Goal: Browse casually: Explore the website without a specific task or goal

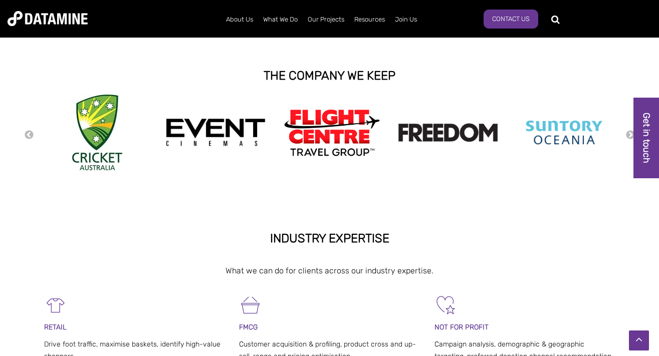
scroll to position [226, 0]
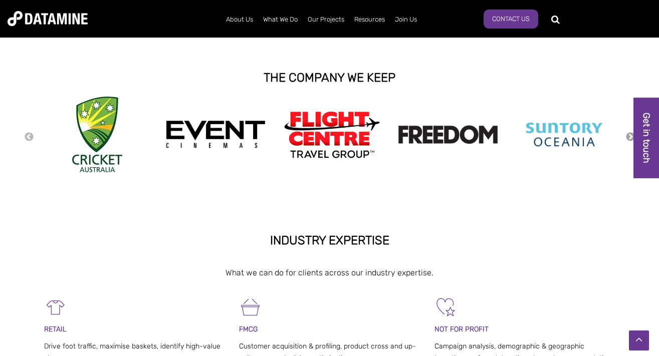
click at [629, 135] on button "Next" at bounding box center [631, 137] width 10 height 11
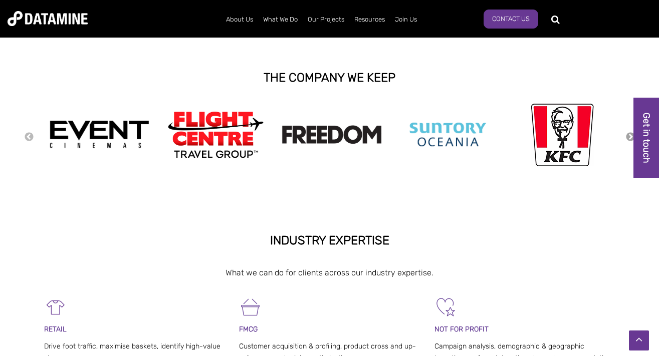
click at [629, 135] on button "Next" at bounding box center [631, 137] width 10 height 11
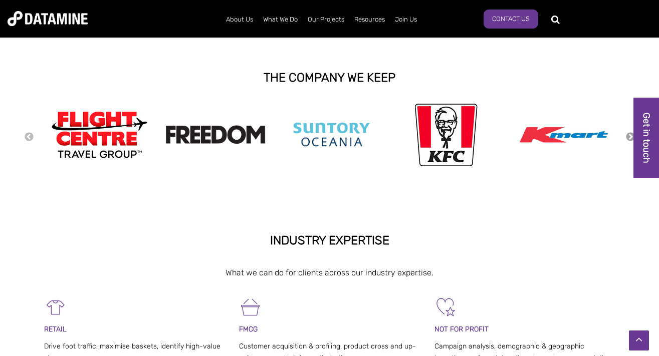
click at [629, 135] on button "Next" at bounding box center [631, 137] width 10 height 11
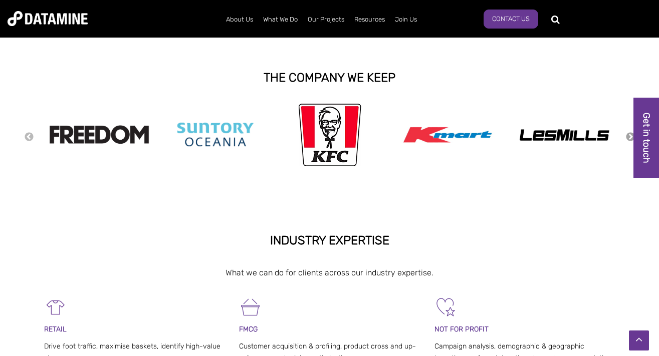
click at [629, 135] on button "Next" at bounding box center [631, 137] width 10 height 11
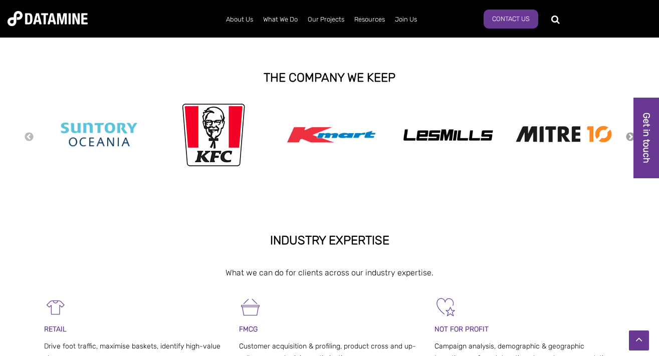
click at [629, 135] on button "Next" at bounding box center [631, 137] width 10 height 11
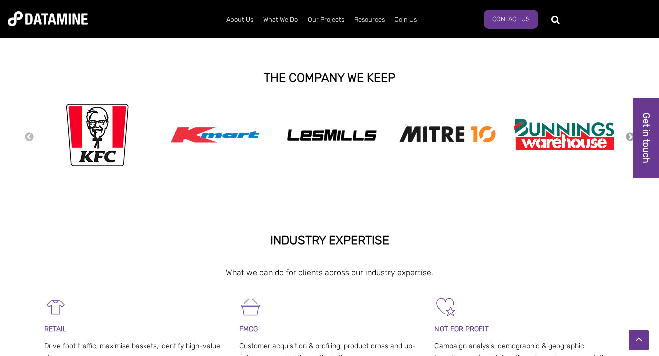
click at [629, 135] on button "Next" at bounding box center [631, 137] width 10 height 11
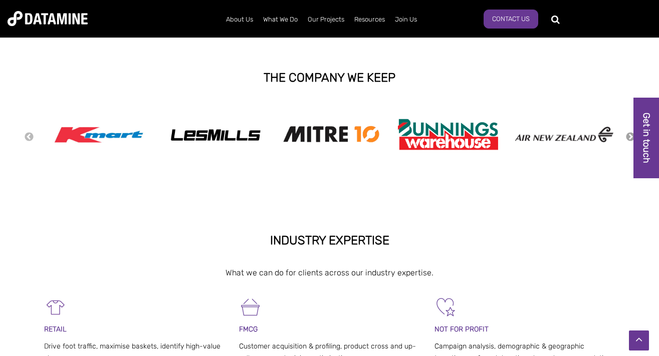
click at [629, 135] on button "Next" at bounding box center [631, 137] width 10 height 11
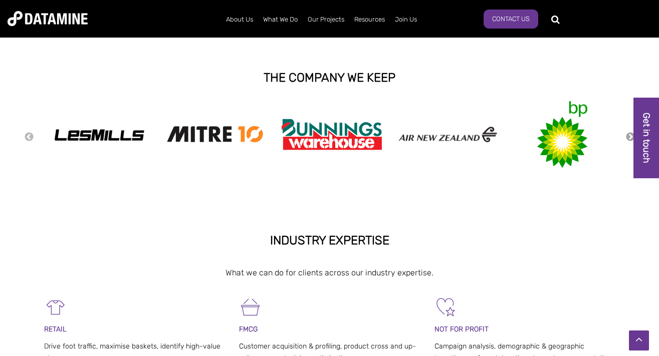
click at [629, 135] on button "Next" at bounding box center [631, 137] width 10 height 11
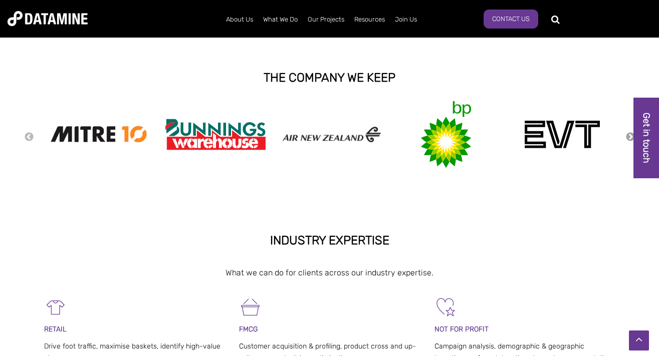
click at [629, 135] on button "Next" at bounding box center [631, 137] width 10 height 11
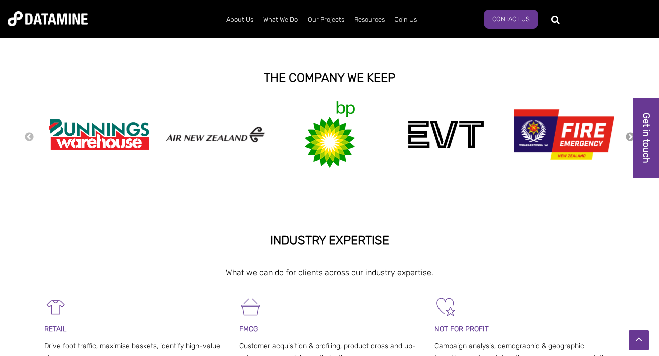
click at [629, 135] on button "Next" at bounding box center [631, 137] width 10 height 11
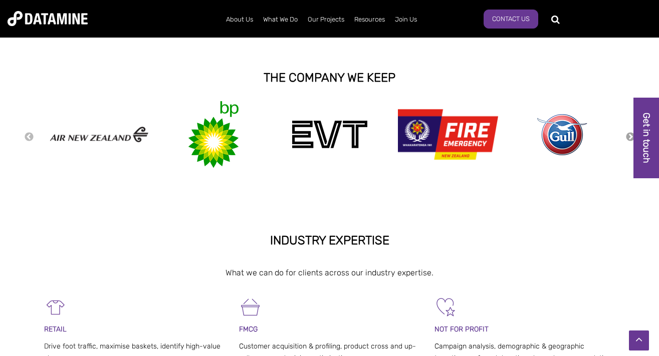
click at [629, 135] on button "Next" at bounding box center [631, 137] width 10 height 11
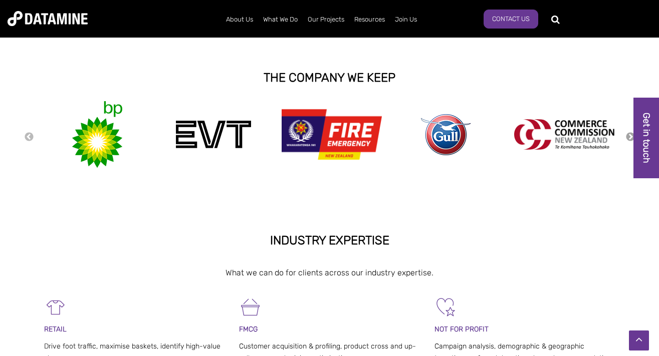
click at [629, 137] on button "Next" at bounding box center [631, 137] width 10 height 11
